Goal: Task Accomplishment & Management: Complete application form

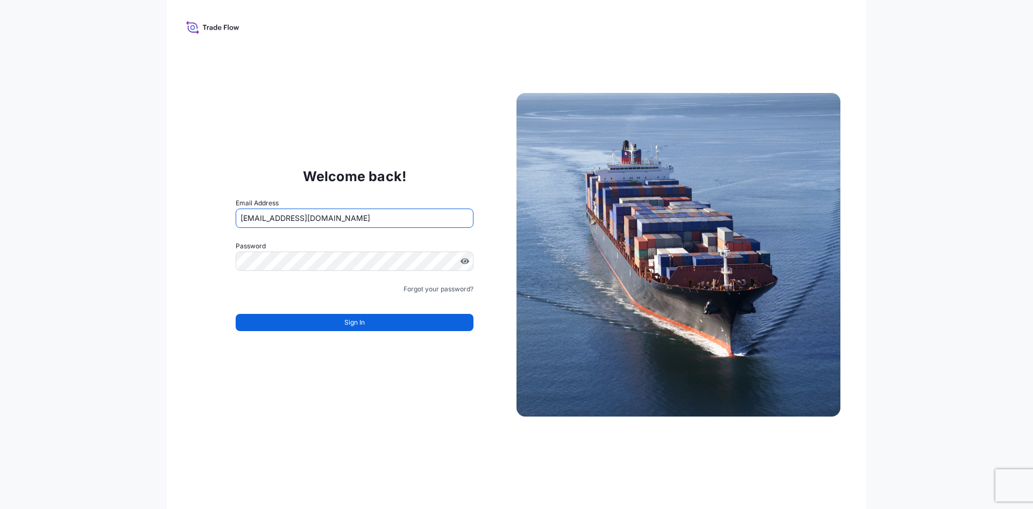
drag, startPoint x: 413, startPoint y: 212, endPoint x: 93, endPoint y: 238, distance: 321.1
click at [236, 228] on input "[EMAIL_ADDRESS][DOMAIN_NAME]" at bounding box center [355, 218] width 238 height 19
type input "E"
click at [96, 237] on div "Welcome back! Email Address E Password Must include: Upper & lower case letters…" at bounding box center [516, 254] width 1033 height 509
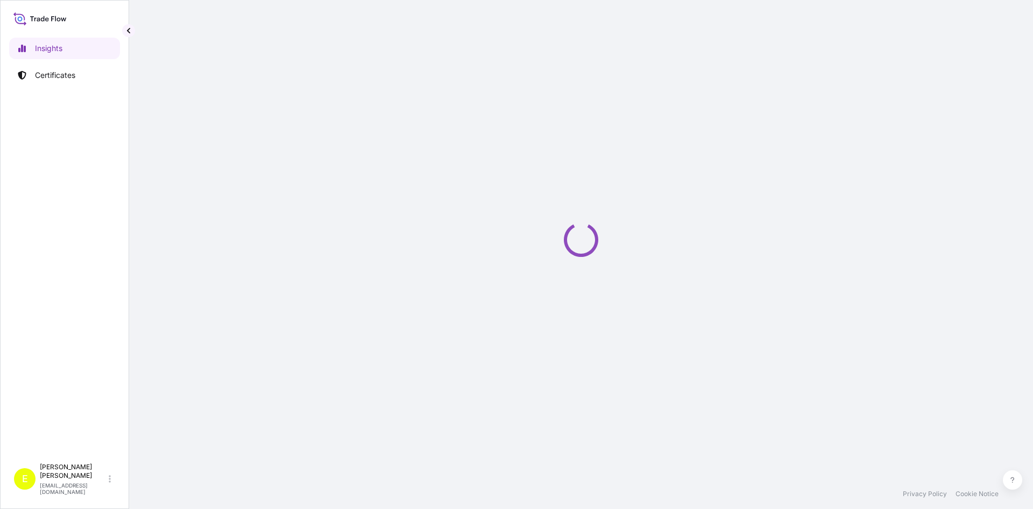
select select "2025"
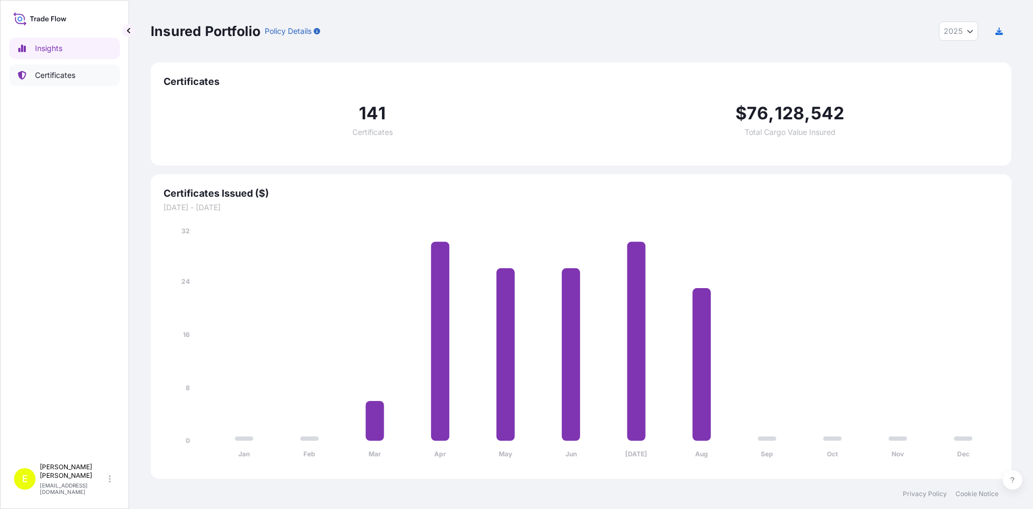
click at [41, 75] on p "Certificates" at bounding box center [55, 75] width 40 height 11
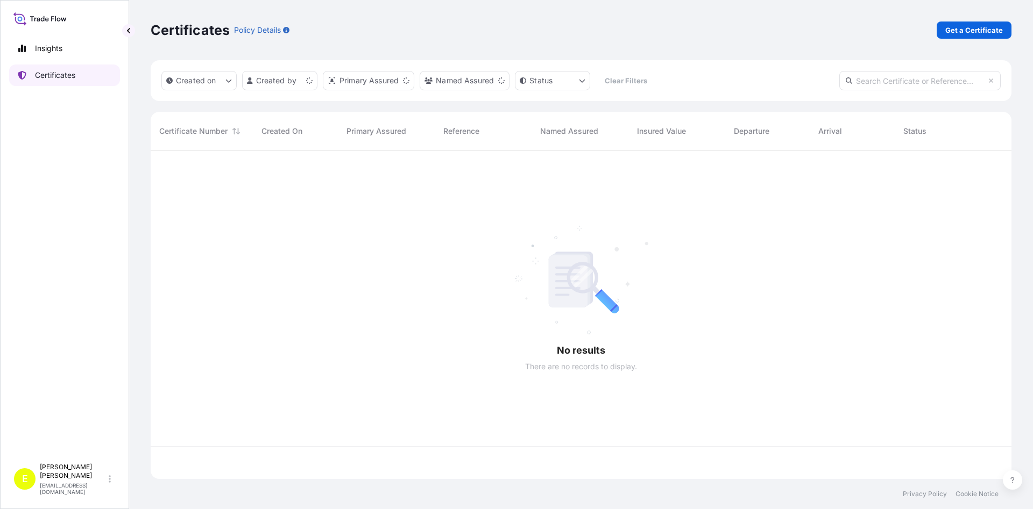
scroll to position [335, 861]
click at [970, 29] on p "Get a Certificate" at bounding box center [974, 30] width 58 height 11
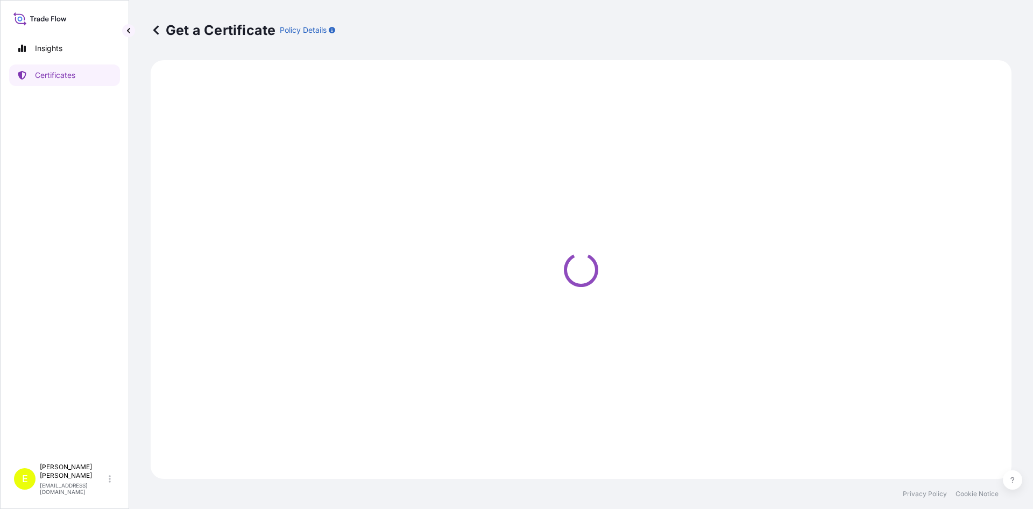
select select "Barge"
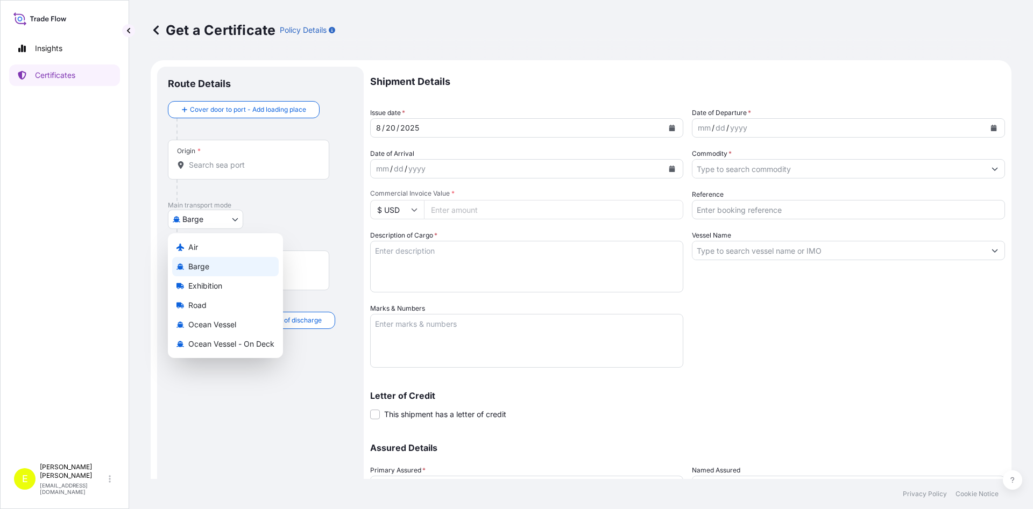
click at [193, 223] on body "Insights Certificates E [PERSON_NAME] [EMAIL_ADDRESS][DOMAIN_NAME] Get a Certif…" at bounding box center [516, 254] width 1033 height 509
click at [200, 248] on div "Air" at bounding box center [225, 247] width 107 height 19
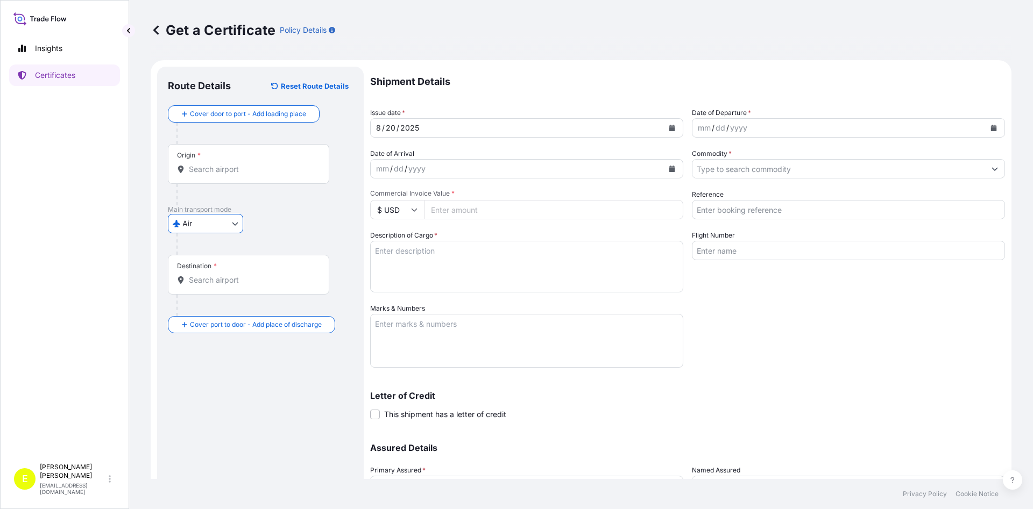
click at [207, 173] on input "Origin *" at bounding box center [252, 169] width 127 height 11
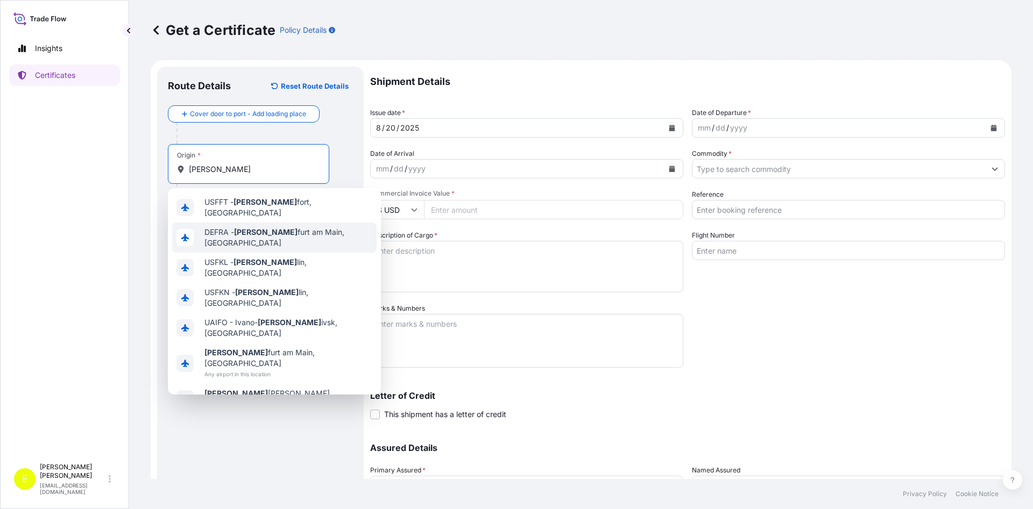
click at [265, 235] on span "DEFRA - [PERSON_NAME] am Main, [GEOGRAPHIC_DATA]" at bounding box center [288, 238] width 168 height 22
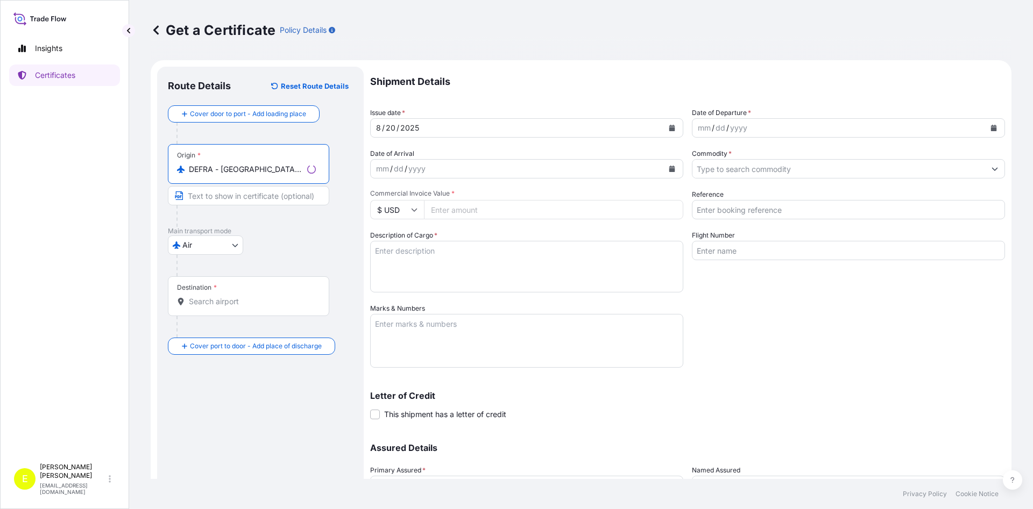
type input "DEFRA - [GEOGRAPHIC_DATA], [GEOGRAPHIC_DATA]"
click at [226, 201] on input "Text to appear on certificate" at bounding box center [248, 195] width 161 height 19
type input "[GEOGRAPHIC_DATA]"
click at [221, 298] on input "Destination *" at bounding box center [252, 301] width 127 height 11
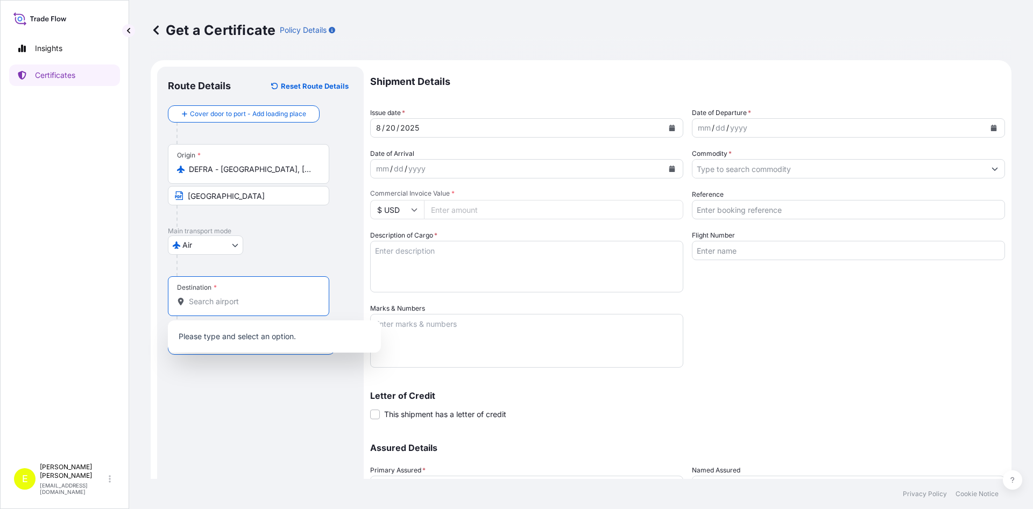
type input "I"
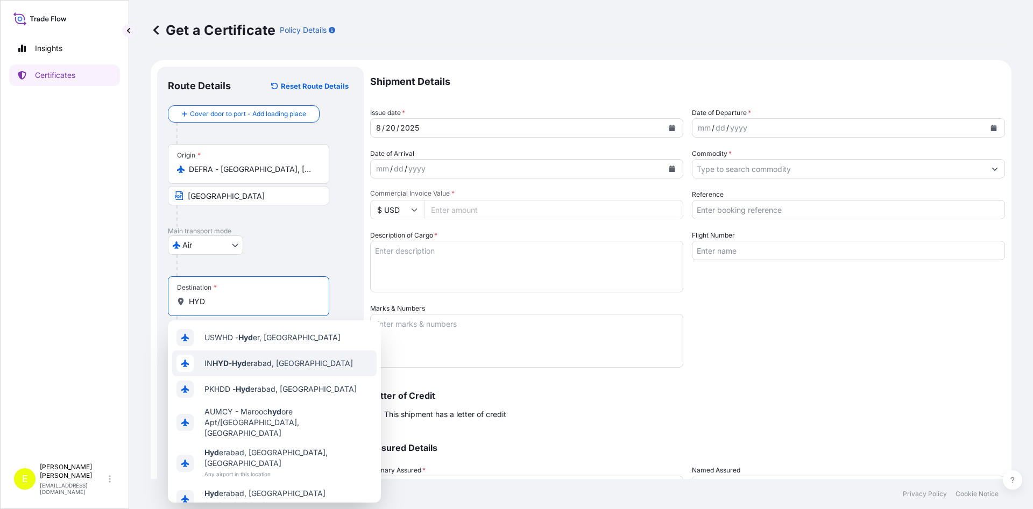
click at [297, 367] on span "IN HYD - Hyd erabad, [GEOGRAPHIC_DATA]" at bounding box center [278, 363] width 148 height 11
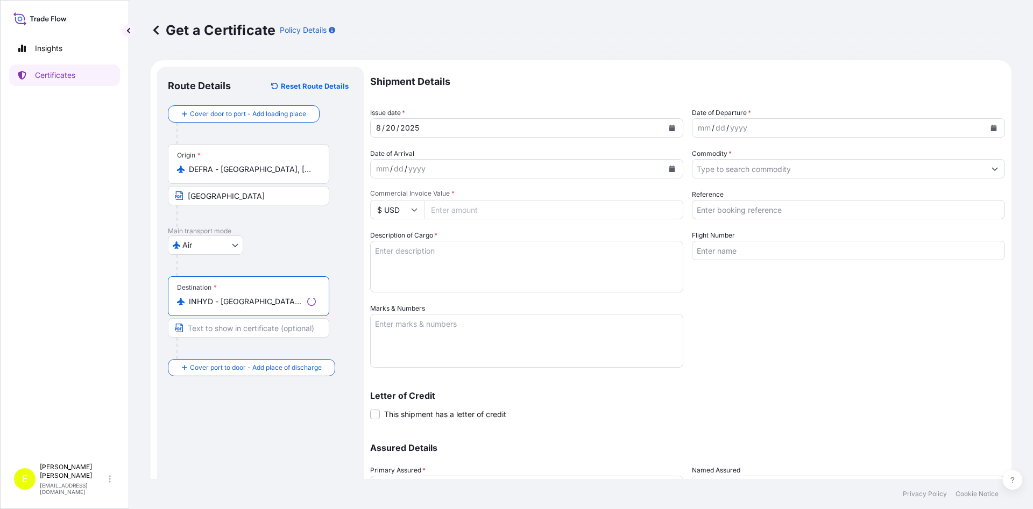
type input "INHYD - [GEOGRAPHIC_DATA], [GEOGRAPHIC_DATA]"
click at [231, 334] on input "Text to appear on certificate" at bounding box center [248, 327] width 161 height 19
type input "[GEOGRAPHIC_DATA], [GEOGRAPHIC_DATA]"
click at [673, 125] on icon "Calendar" at bounding box center [672, 128] width 6 height 6
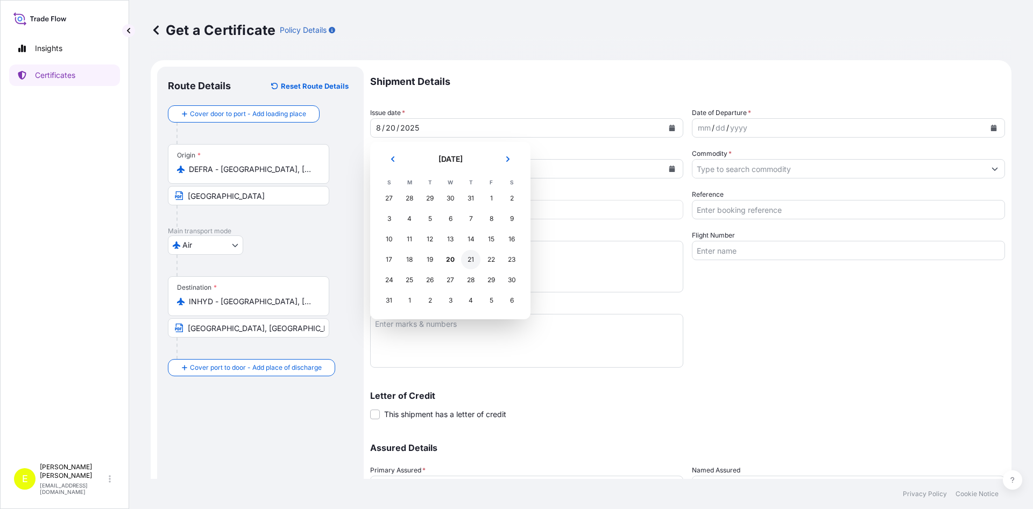
click at [473, 261] on div "21" at bounding box center [470, 259] width 19 height 19
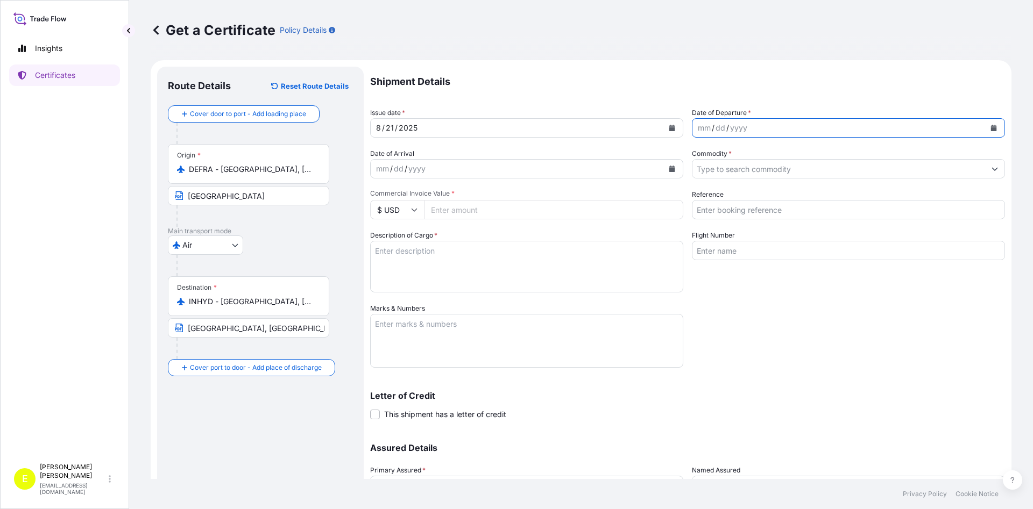
click at [991, 126] on icon "Calendar" at bounding box center [994, 128] width 6 height 6
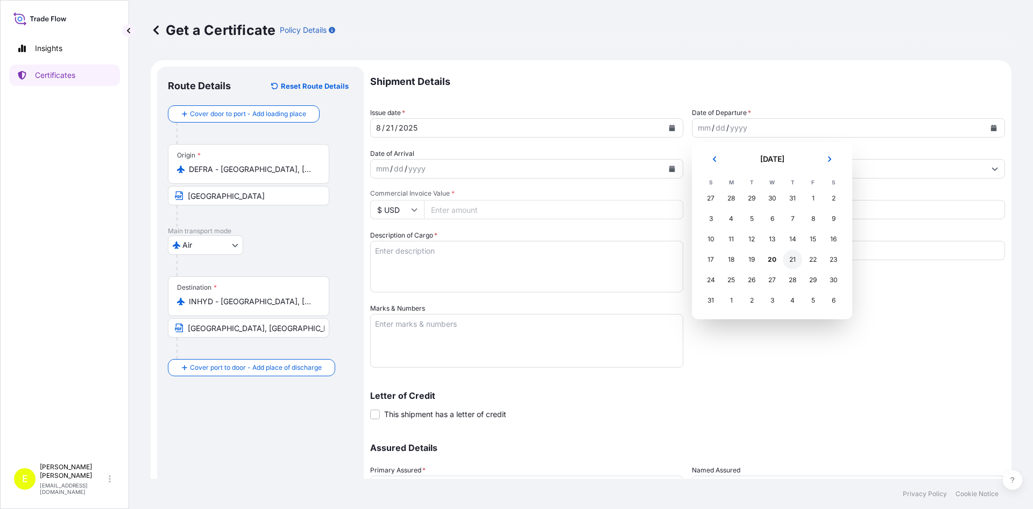
click at [789, 259] on div "21" at bounding box center [792, 259] width 19 height 19
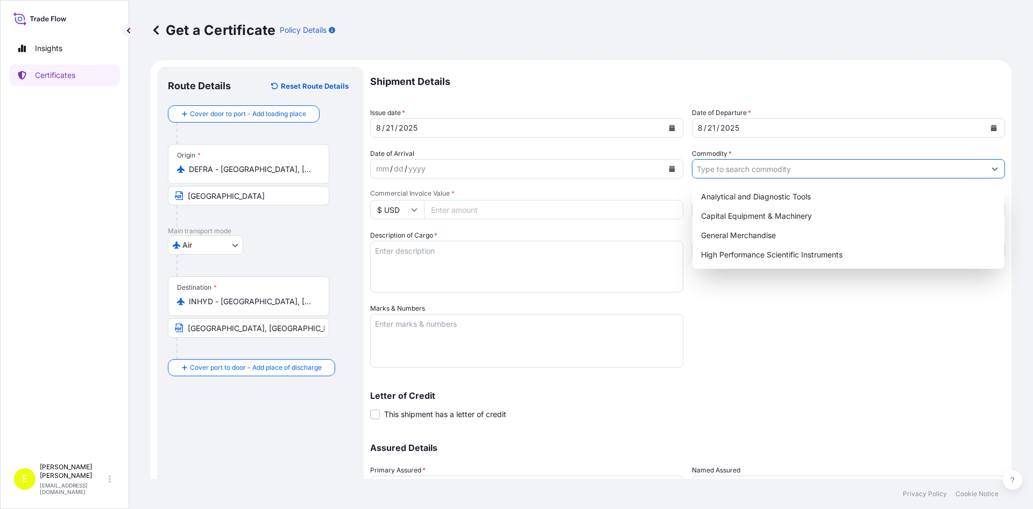
click at [738, 171] on input "Commodity *" at bounding box center [838, 168] width 293 height 19
click at [741, 252] on div "High Performance Scientific Instruments" at bounding box center [848, 254] width 303 height 19
type input "High Performance Scientific Instruments"
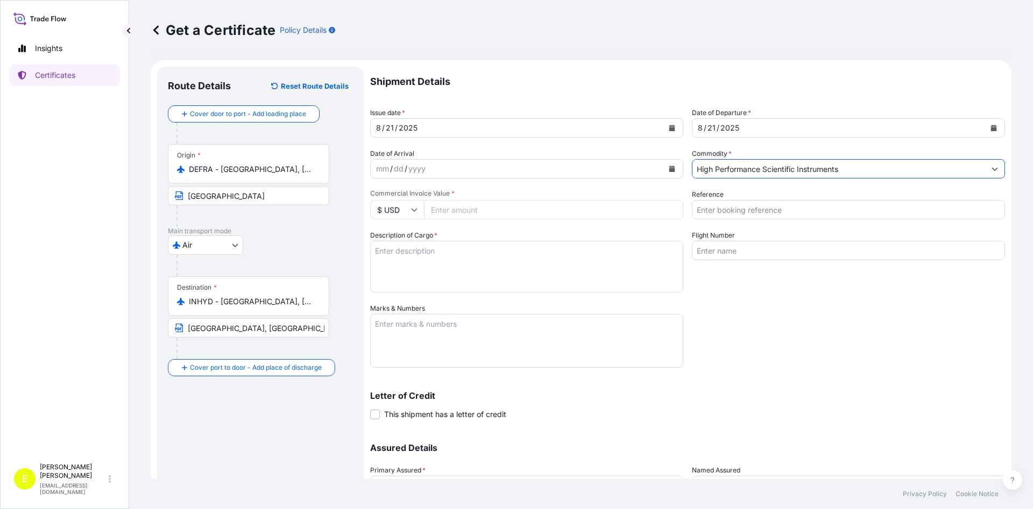
click at [413, 208] on icon at bounding box center [414, 210] width 6 height 6
click at [394, 240] on div "€ EUR" at bounding box center [396, 239] width 45 height 20
type input "€ EUR"
click at [458, 210] on input "Commercial Invoice Value *" at bounding box center [553, 209] width 259 height 19
click at [442, 211] on input "285150" at bounding box center [553, 209] width 259 height 19
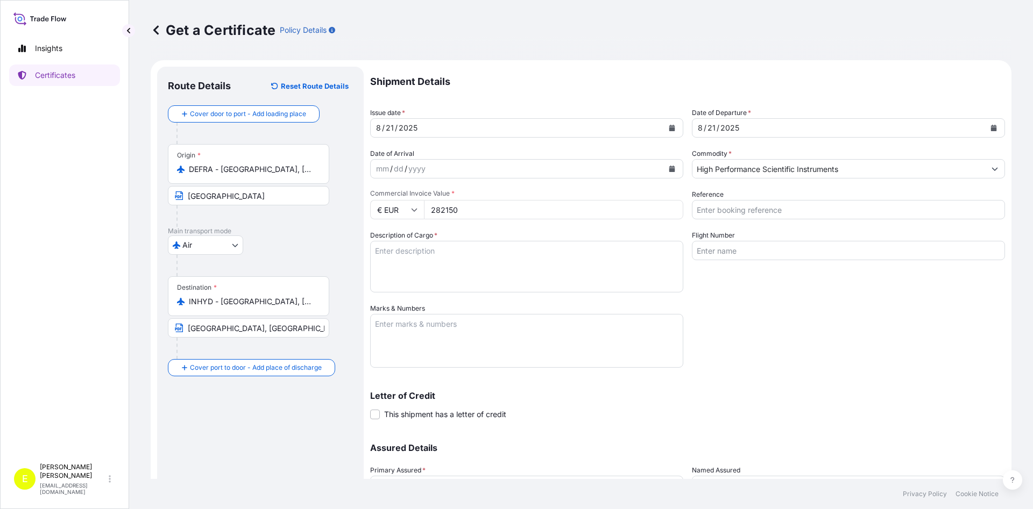
type input "282150"
click at [760, 321] on div "Shipment Details Issue date * [DATE] Date of Departure * [DATE] Date of Arrival…" at bounding box center [687, 303] width 635 height 472
click at [717, 205] on input "Reference" at bounding box center [848, 209] width 313 height 19
type input "55080399"
click at [457, 268] on textarea "Description of Cargo *" at bounding box center [526, 267] width 313 height 52
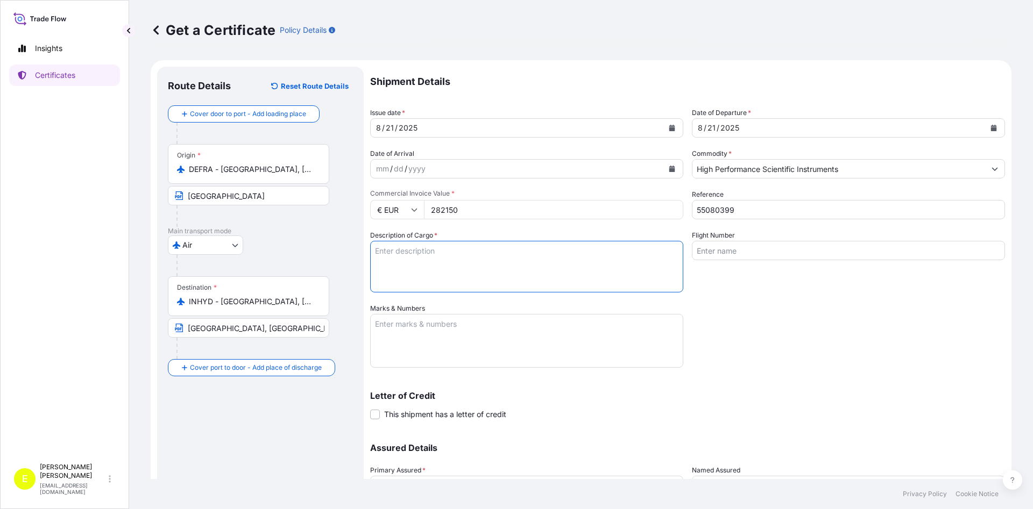
paste textarea "[PERSON_NAME] XRF SB TIGER SYSTEM WITH ACCESSORIES AND INSTALLATION"
type textarea "[PERSON_NAME] XRF SB TIGER SYSTEM WITH ACCESSORIES AND INSTALLATION"
click at [372, 412] on span at bounding box center [375, 415] width 10 height 10
click at [370, 409] on input "This shipment has a letter of credit" at bounding box center [370, 409] width 0 height 0
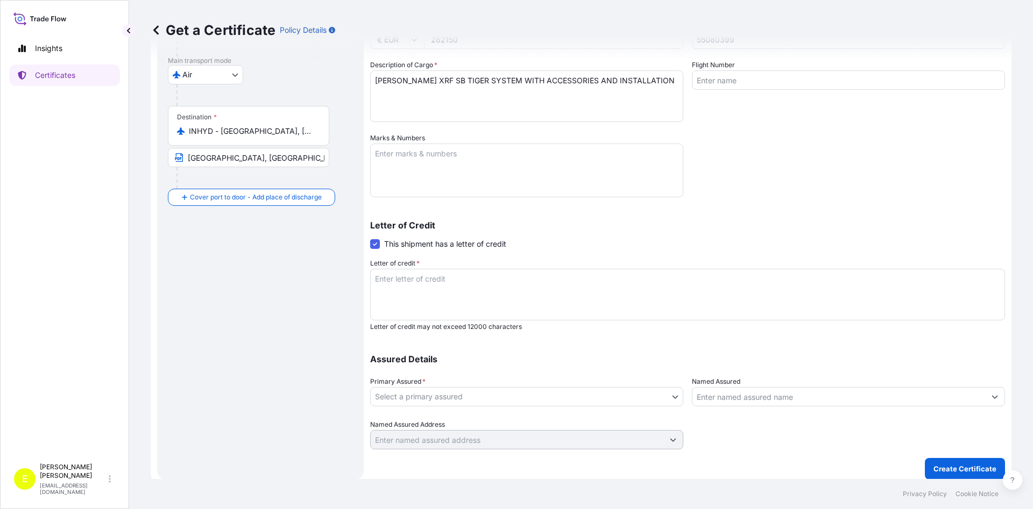
scroll to position [171, 0]
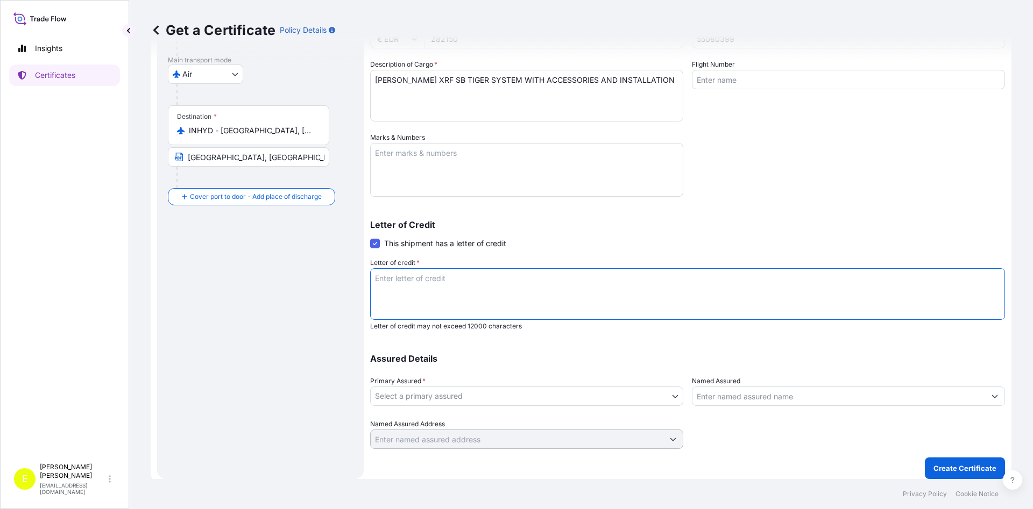
click at [432, 295] on textarea "Letter of credit *" at bounding box center [687, 294] width 635 height 52
paste textarea "3.AIR INSURANCE POLICY/CERTIFICATE IN TWO ORIGINALS DATED NOT LATER THAN THE DA…"
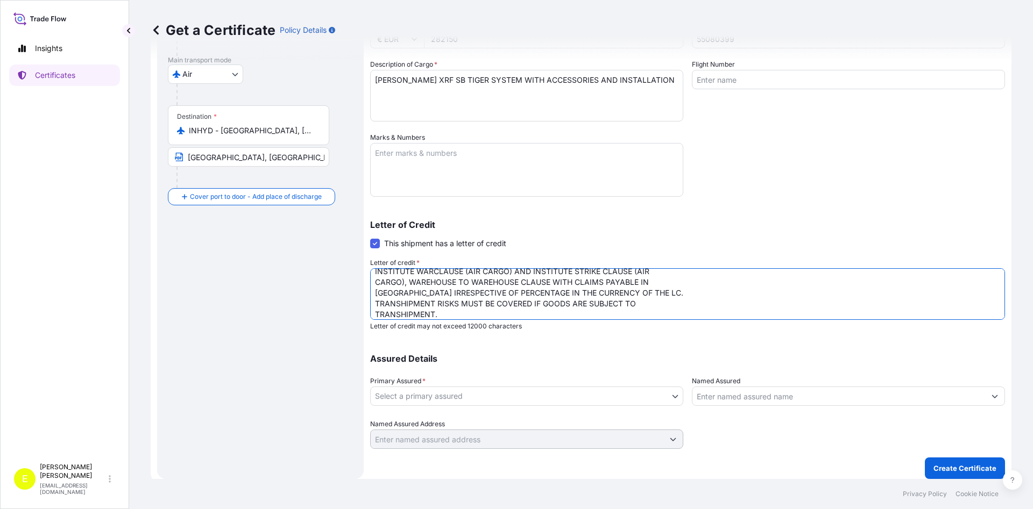
scroll to position [0, 0]
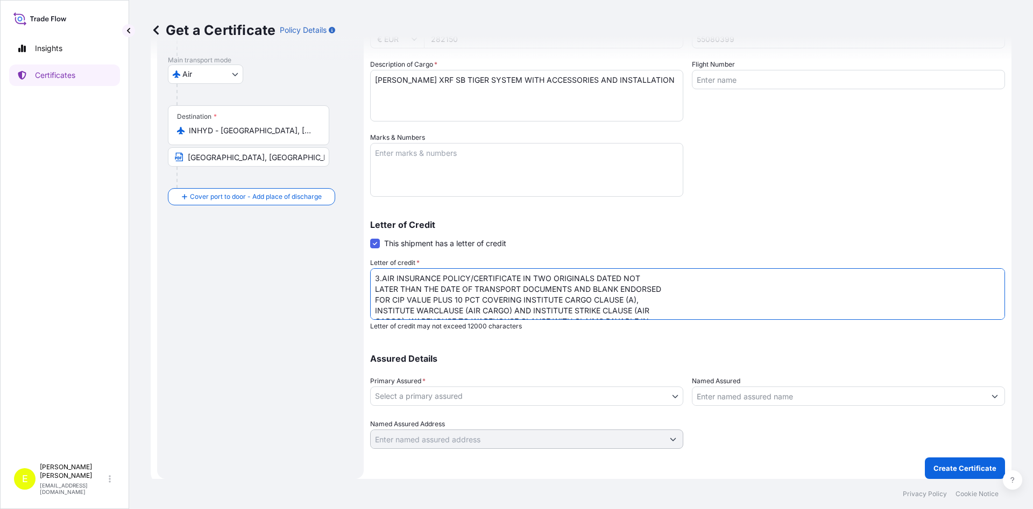
drag, startPoint x: 382, startPoint y: 279, endPoint x: 212, endPoint y: 214, distance: 181.8
click at [370, 275] on textarea "3.AIR INSURANCE POLICY/CERTIFICATE IN TWO ORIGINALS DATED NOT LATER THAN THE DA…" at bounding box center [687, 294] width 635 height 52
click at [453, 275] on textarea "AIR INSURANCE POLICY/CERTIFICATE IN TWO ORIGINALS DATED NOT LATER THAN THE DATE…" at bounding box center [687, 294] width 635 height 52
click at [616, 282] on textarea "AIR INSURANCE CERTIFICATE IN TWO ORIGINALS DATED NOT LATER THAN THE DATE OF TRA…" at bounding box center [687, 294] width 635 height 52
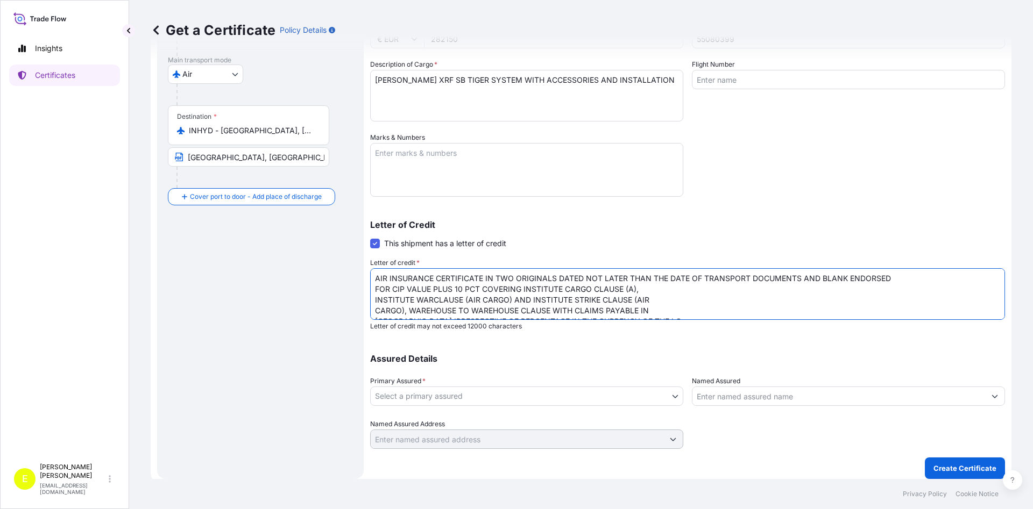
click at [903, 279] on textarea "AIR INSURANCE CERTIFICATE IN TWO ORIGINALS DATED NOT LATER THAN THE DATE OF TRA…" at bounding box center [687, 294] width 635 height 52
click at [541, 289] on textarea "AIR INSURANCE CERTIFICATE IN TWO ORIGINALS DATED NOT LATER THAN THE DATE OF TRA…" at bounding box center [687, 294] width 635 height 52
click at [828, 291] on textarea "AIR INSURANCE CERTIFICATE IN TWO ORIGINALS DATED NOT LATER THAN THE DATE OF TRA…" at bounding box center [687, 294] width 635 height 52
click at [479, 300] on textarea "AIR INSURANCE CERTIFICATE IN TWO ORIGINALS DATED NOT LATER THAN THE DATE OF TRA…" at bounding box center [687, 294] width 635 height 52
click at [739, 307] on textarea "AIR INSURANCE CERTIFICATE IN TWO ORIGINALS DATED NOT LATER THAN THE DATE OF TRA…" at bounding box center [687, 294] width 635 height 52
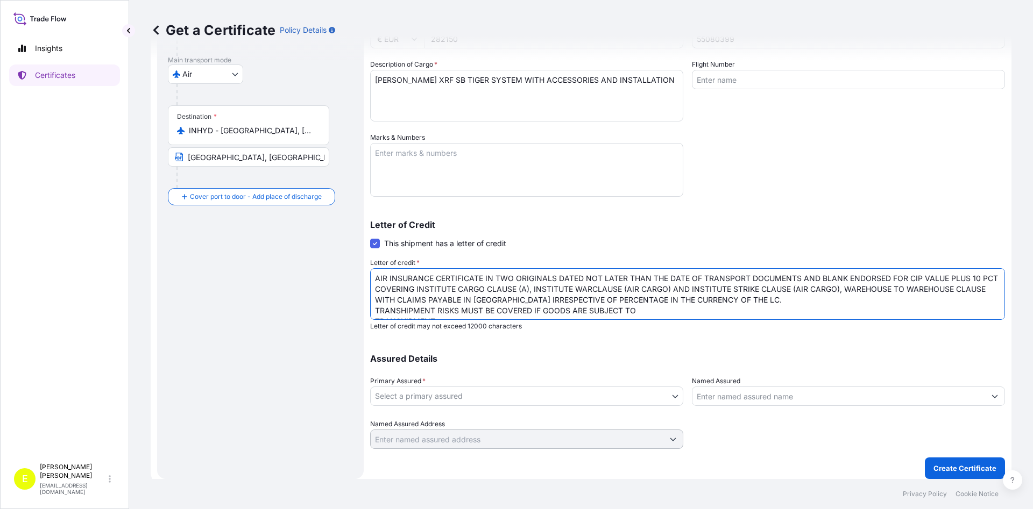
click at [741, 302] on textarea "AIR INSURANCE CERTIFICATE IN TWO ORIGINALS DATED NOT LATER THAN THE DATE OF TRA…" at bounding box center [687, 294] width 635 height 52
type textarea "AIR INSURANCE CERTIFICATE IN TWO ORIGINALS DATED NOT LATER THAN THE DATE OF TRA…"
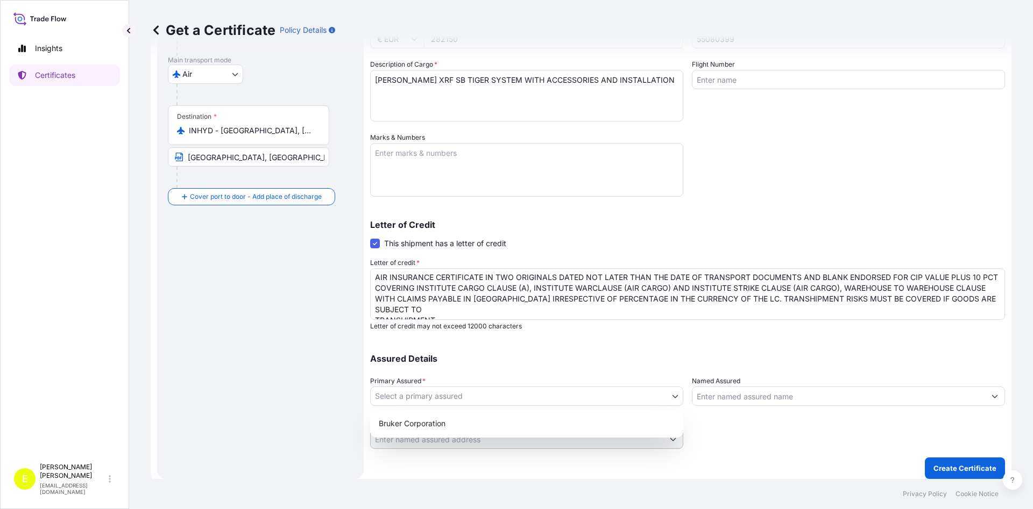
click at [634, 393] on body "Insights Certificates E [PERSON_NAME] [EMAIL_ADDRESS][DOMAIN_NAME] Get a Certif…" at bounding box center [516, 254] width 1033 height 509
click at [456, 421] on div "Bruker Corporation" at bounding box center [526, 423] width 304 height 19
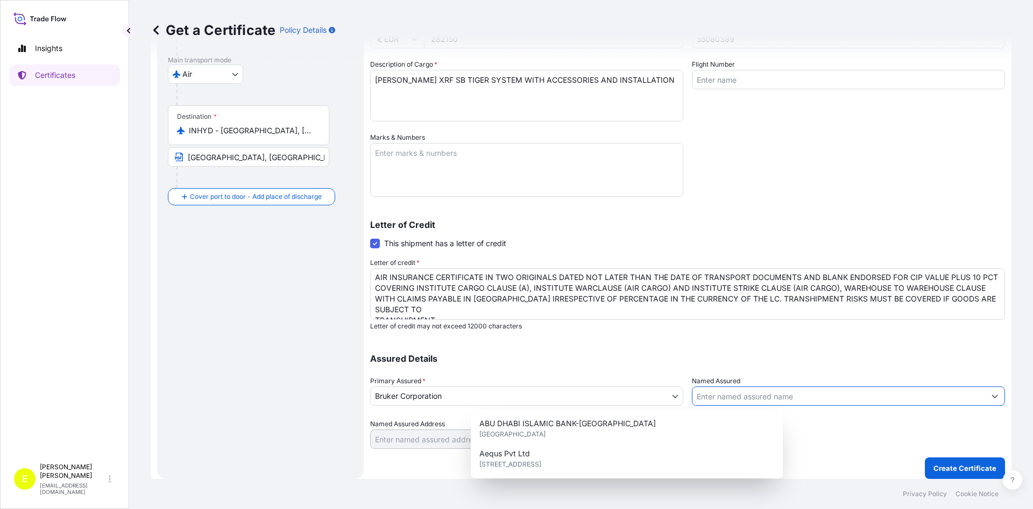
click at [756, 400] on input "Named Assured" at bounding box center [838, 396] width 293 height 19
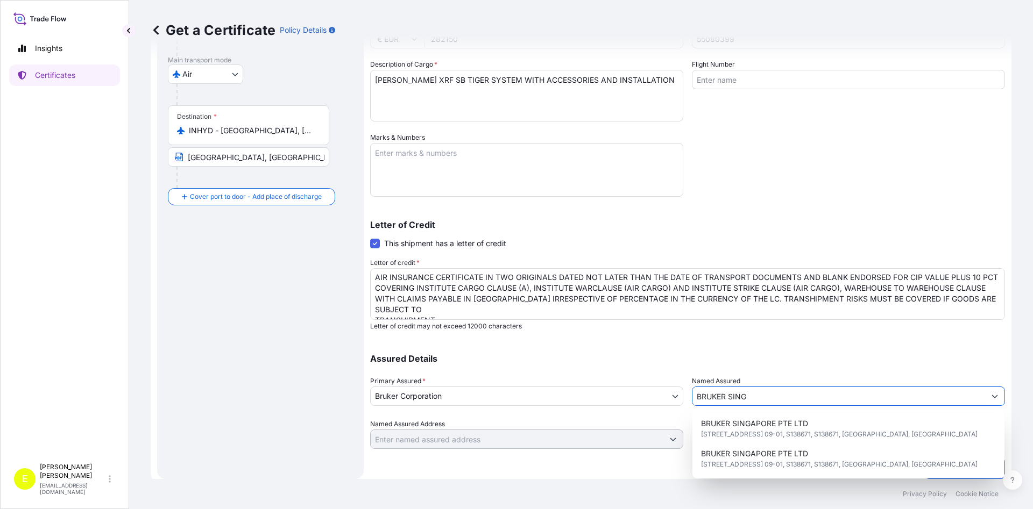
click at [777, 428] on span "BRUKER SINGAPORE PTE LTD" at bounding box center [754, 424] width 107 height 11
type input "BRUKER SINGAPORE PTE LTD"
type input "[STREET_ADDRESS] 09-01, S138671"
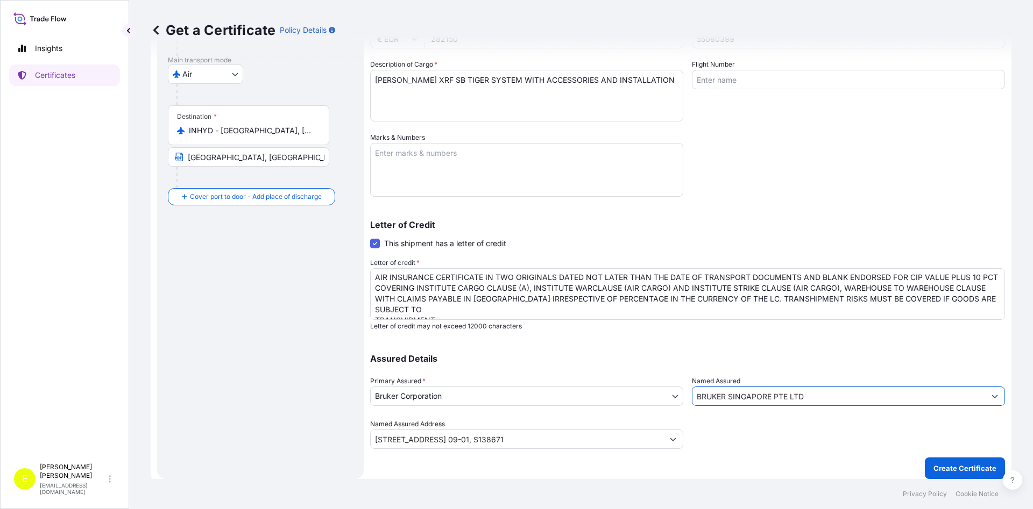
type input "BRUKER SINGAPORE PTE LTD"
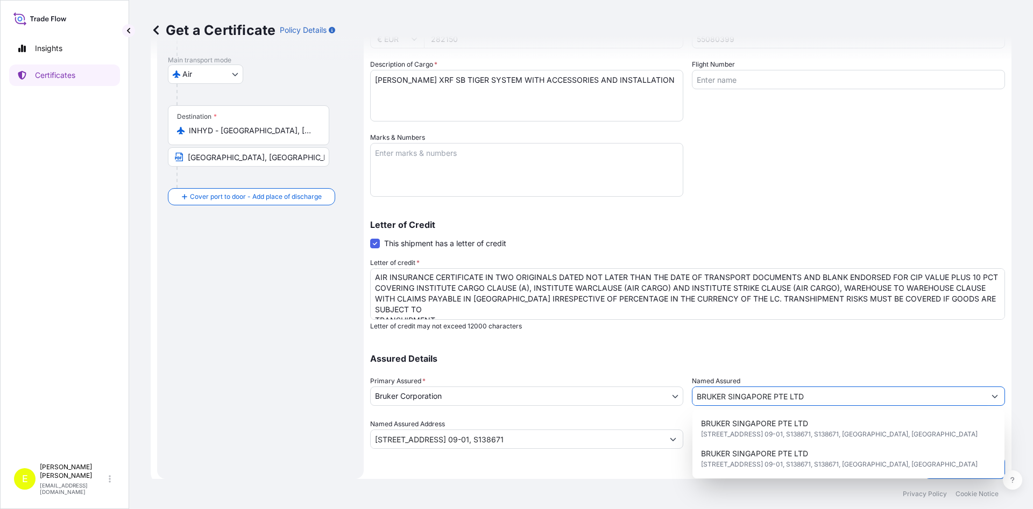
click at [646, 87] on textarea "[PERSON_NAME] XRF SB TIGER SYSTEM WITH ACCESSORIES AND INSTALLATION" at bounding box center [526, 96] width 313 height 52
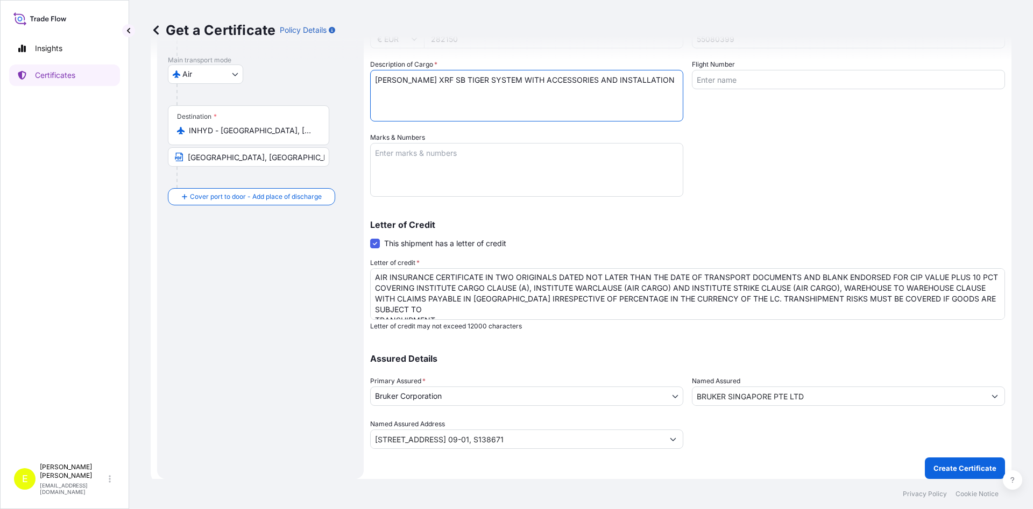
paste textarea "LC NUMBER 796LCF2500031 DATED 250421 ISSUED BY DEUTSCHE BANK AG, [GEOGRAPHIC_DA…"
click at [460, 98] on textarea "[PERSON_NAME] XRF SB TIGER SYSTEM WITH ACCESSORIES AND INSTALLATION LC NUMBER 7…" at bounding box center [526, 96] width 313 height 52
type textarea "[PERSON_NAME] XRF SB TIGER SYSTEM WITH ACCESSORIES AND INSTALLATION LC NUMBER 7…"
click at [853, 180] on div "Shipment Details Issue date * [DATE] Date of Departure * [DATE] Date of Arrival…" at bounding box center [687, 173] width 635 height 554
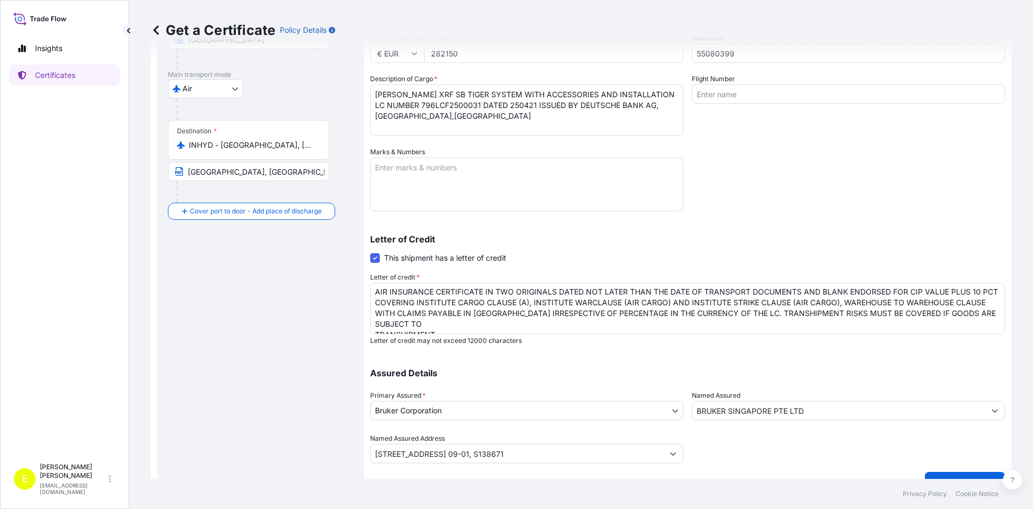
scroll to position [171, 0]
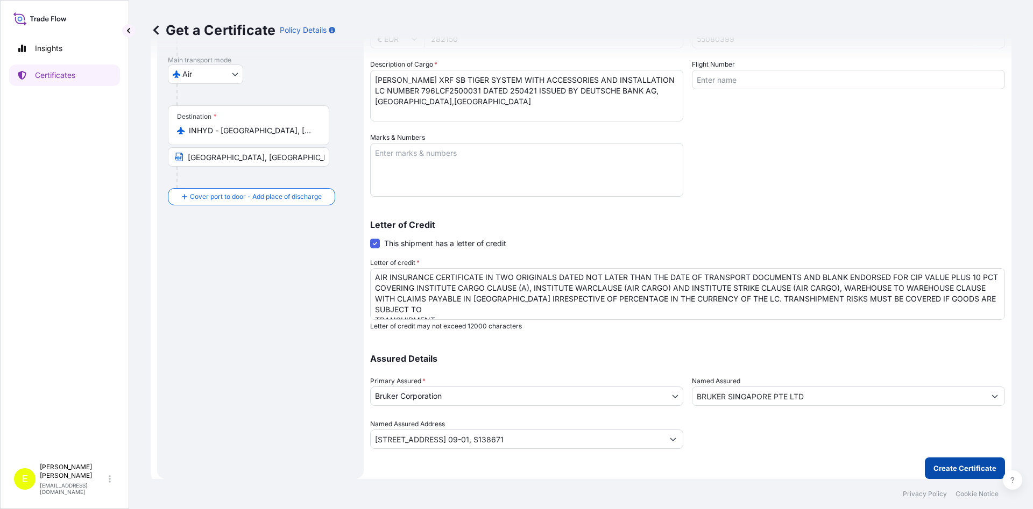
click at [959, 473] on p "Create Certificate" at bounding box center [964, 468] width 63 height 11
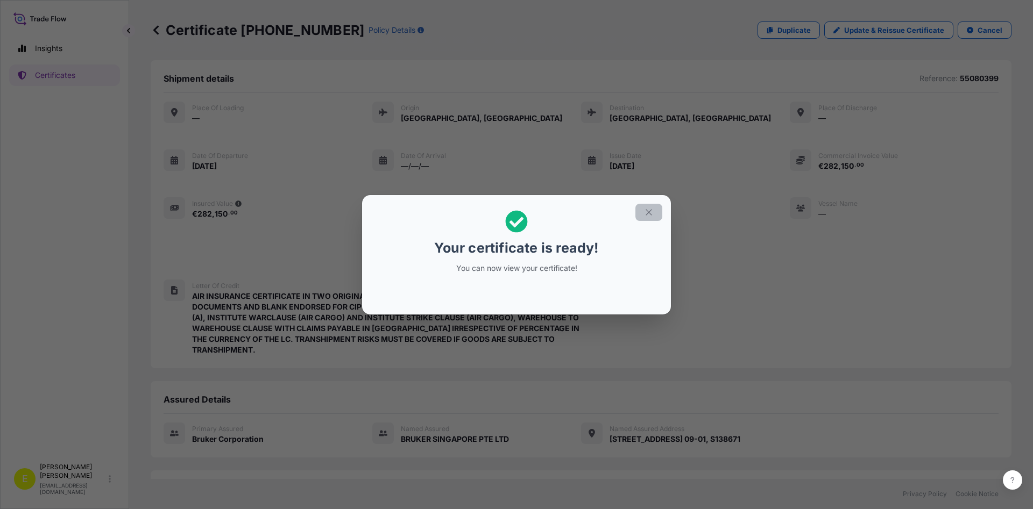
click at [656, 212] on button "button" at bounding box center [648, 212] width 27 height 17
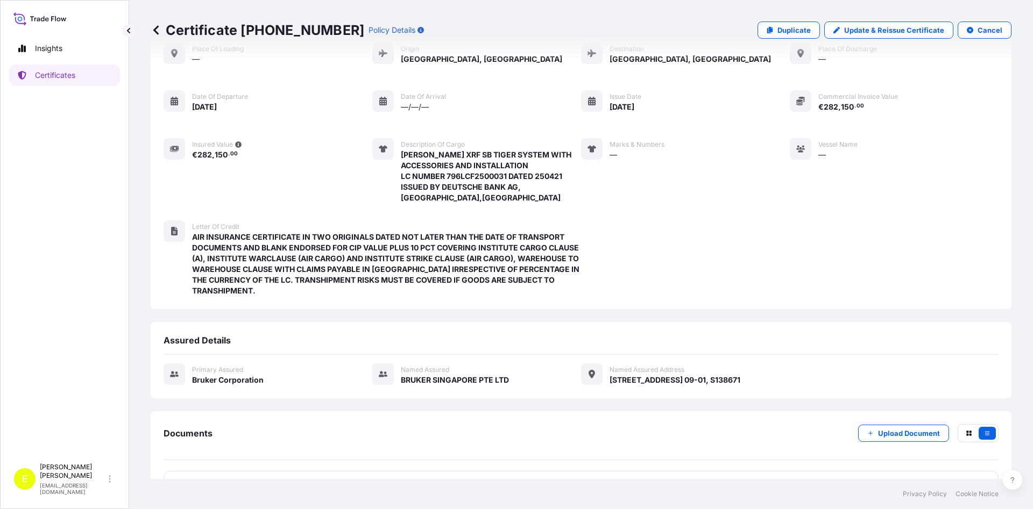
scroll to position [91, 0]
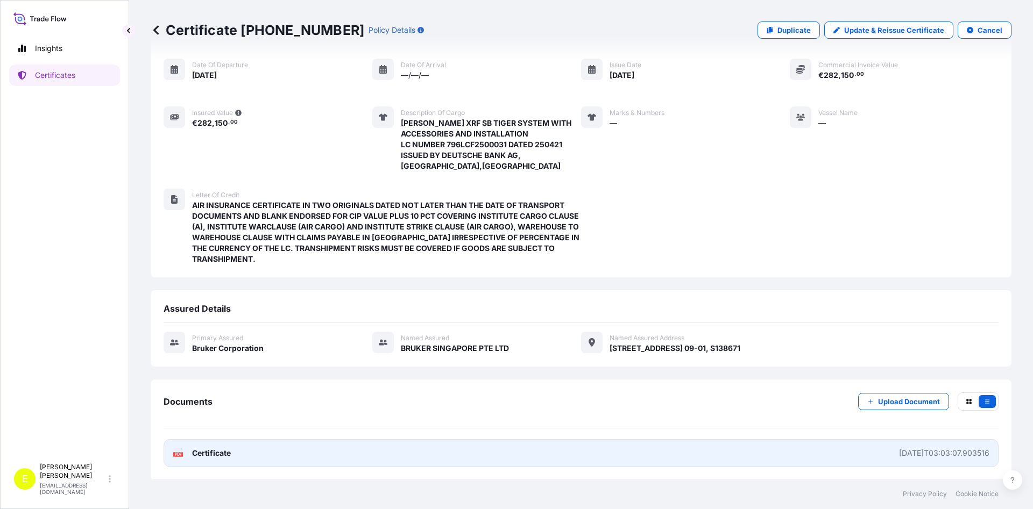
click at [226, 457] on span "Certificate" at bounding box center [211, 453] width 39 height 11
